Goal: Transaction & Acquisition: Purchase product/service

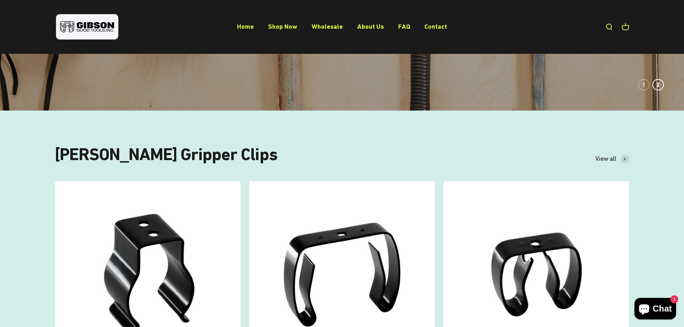
scroll to position [180, 0]
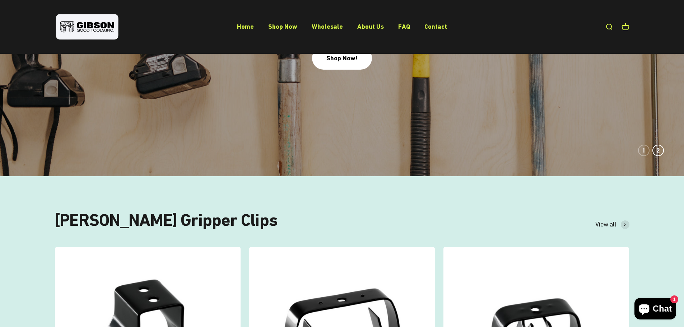
click at [289, 30] on li "Shop Now" at bounding box center [282, 27] width 29 height 10
click at [289, 27] on link "Shop Now" at bounding box center [282, 27] width 29 height 8
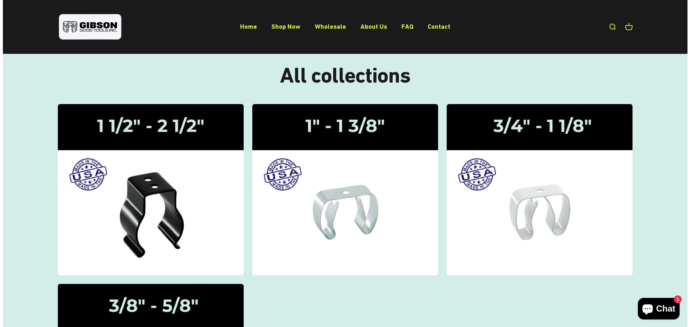
scroll to position [36, 0]
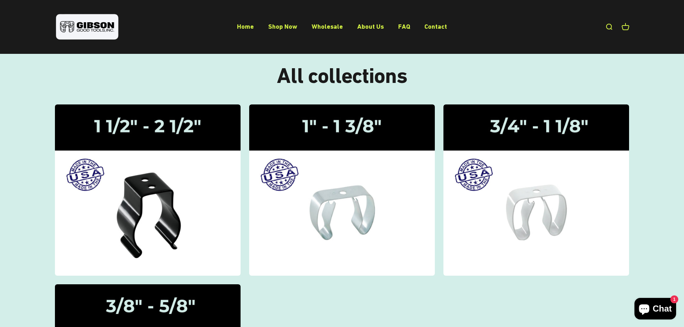
click at [606, 28] on link "Open search" at bounding box center [609, 27] width 8 height 8
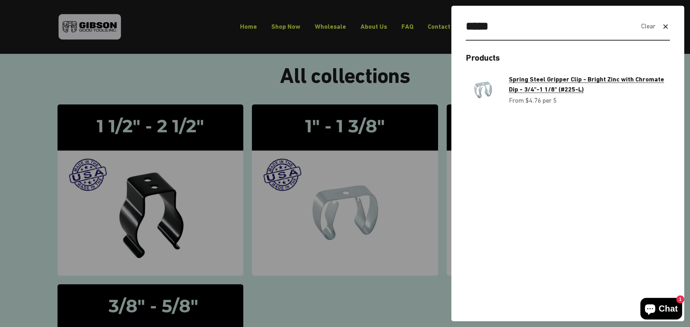
type input "*****"
click at [575, 78] on span "Spring Steel Gripper Clip - Bright Zinc with Chromate Dip - 3/4"-1 1/8" (#225-L)" at bounding box center [586, 84] width 155 height 18
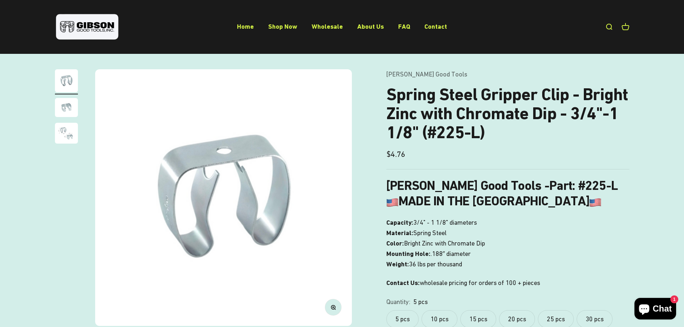
scroll to position [72, 0]
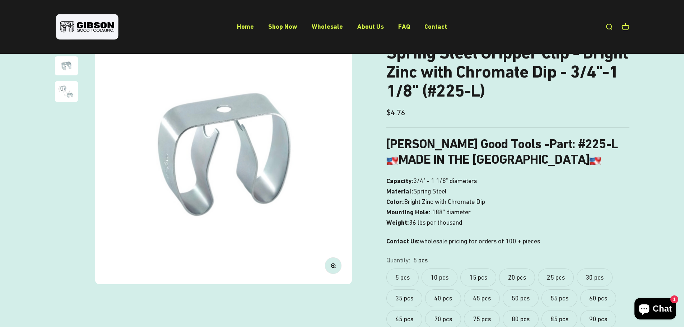
drag, startPoint x: 390, startPoint y: 181, endPoint x: 486, endPoint y: 185, distance: 95.7
click at [486, 185] on p "Capacity: 3/4" - 1 1/8" diameters Material: Spring Steel Color: Bright Zinc wit…" at bounding box center [507, 202] width 243 height 52
click at [491, 182] on p "Capacity: 3/4" - 1 1/8" diameters Material: Spring Steel Color: Bright Zinc wit…" at bounding box center [507, 202] width 243 height 52
